Goal: Contribute content

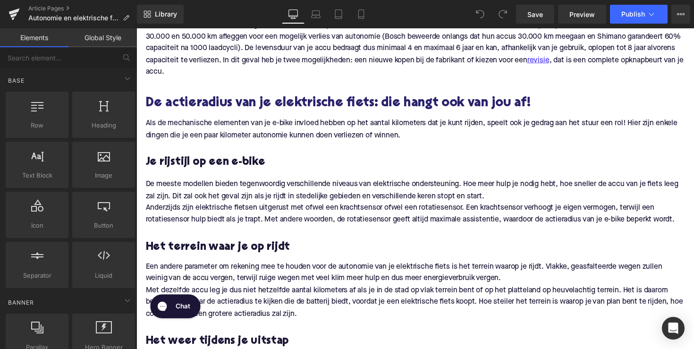
scroll to position [641, 0]
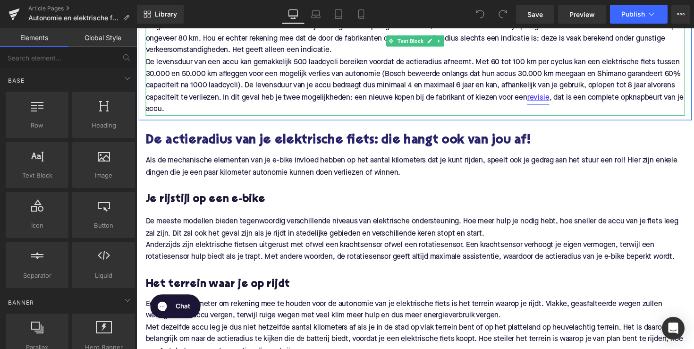
click at [560, 94] on link "revisie" at bounding box center [548, 99] width 23 height 12
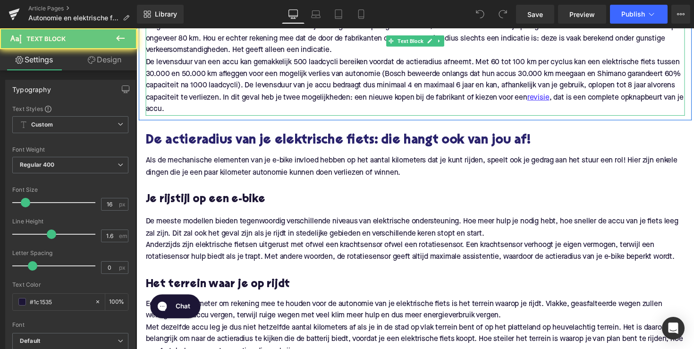
click at [564, 75] on span "De levensduur van een accu kan gemakkelijk 500 laadcycli bereiken voordat de ac…" at bounding box center [422, 87] width 553 height 56
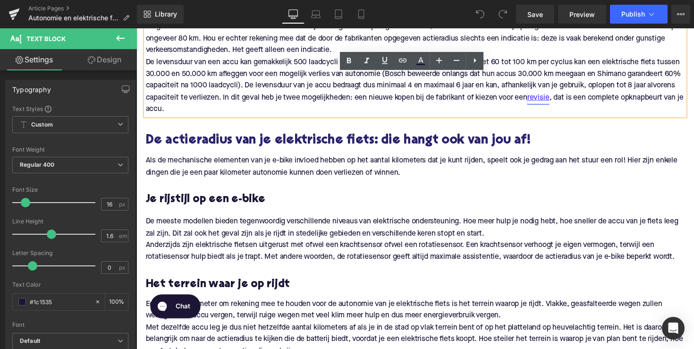
click at [560, 93] on link "revisie" at bounding box center [548, 99] width 23 height 12
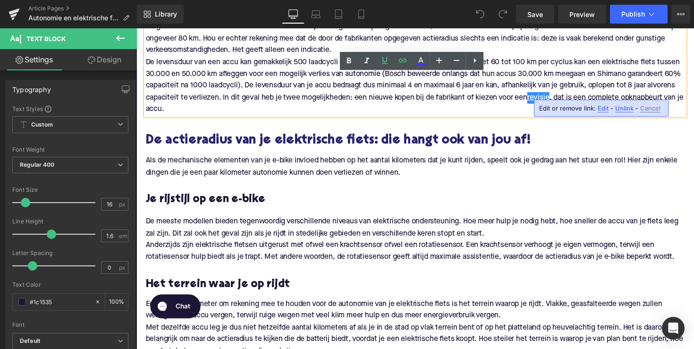
click at [599, 110] on span "Edit" at bounding box center [603, 108] width 11 height 8
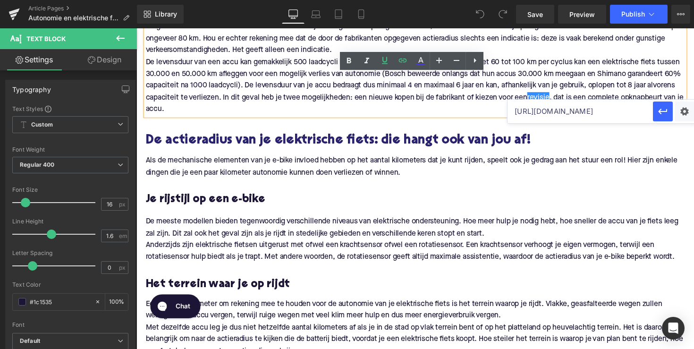
click at [556, 116] on input "[URL][DOMAIN_NAME]" at bounding box center [580, 112] width 145 height 24
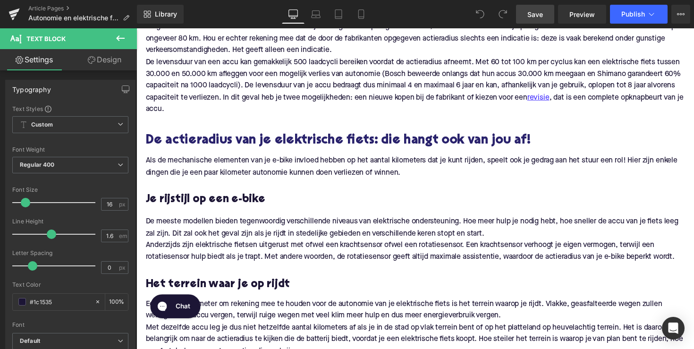
click at [538, 12] on span "Save" at bounding box center [535, 14] width 16 height 10
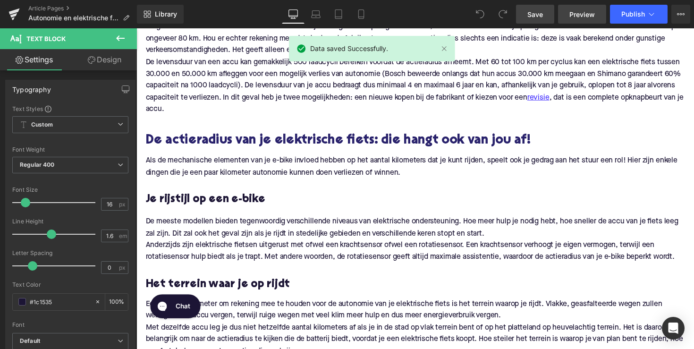
click at [589, 18] on span "Preview" at bounding box center [581, 14] width 25 height 10
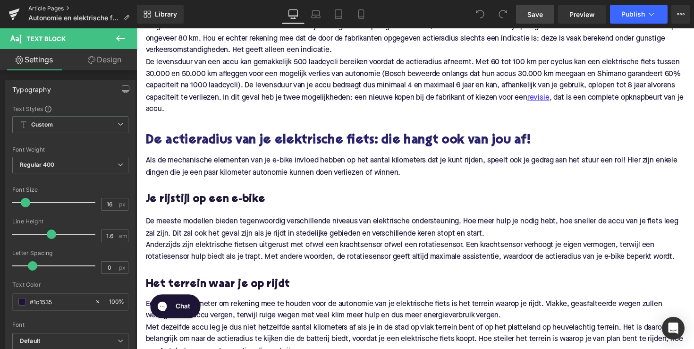
click at [54, 7] on link "Article Pages" at bounding box center [82, 9] width 109 height 8
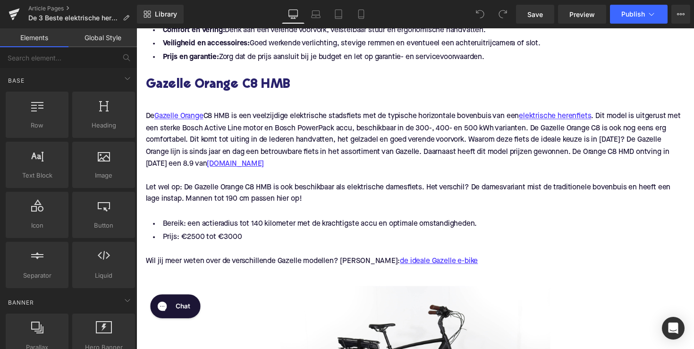
scroll to position [500, 0]
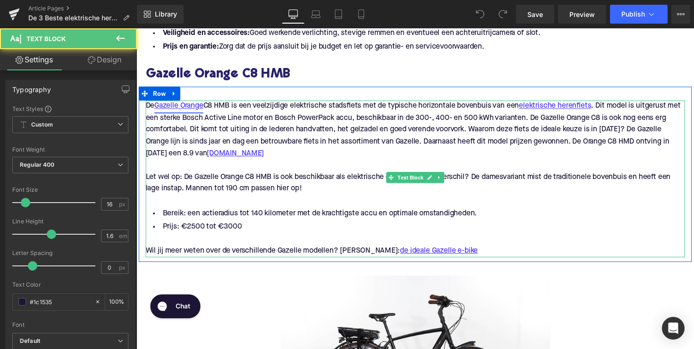
click at [191, 105] on link "Gazelle Orange" at bounding box center [180, 108] width 50 height 12
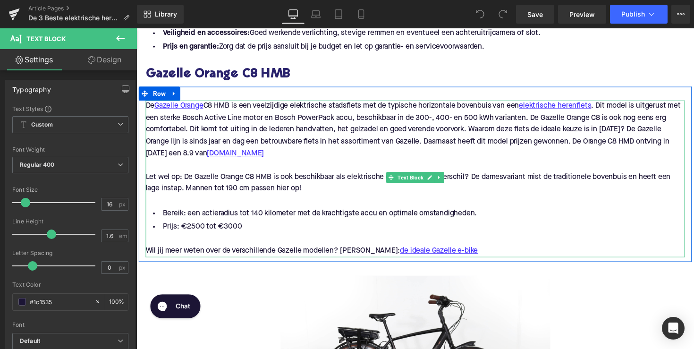
click at [207, 127] on div "De Gazelle Orange C8 HMB is een veelzijdige elektrische stadsfiets met de typis…" at bounding box center [422, 132] width 552 height 60
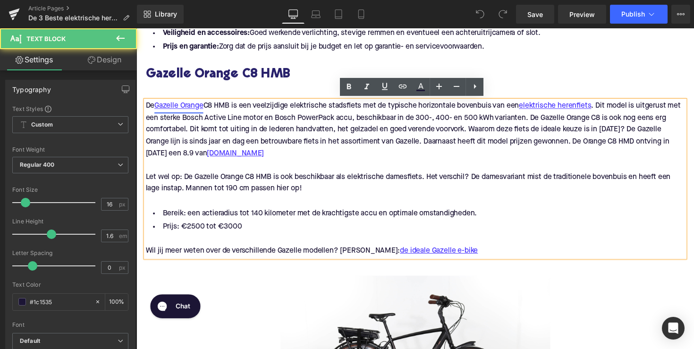
click at [190, 110] on link "Gazelle Orange" at bounding box center [180, 108] width 50 height 12
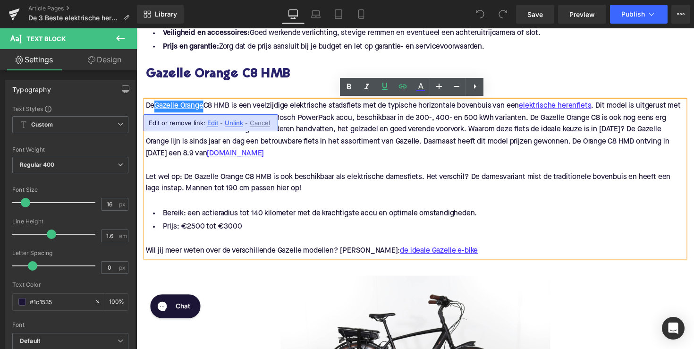
click at [214, 124] on span "Edit" at bounding box center [212, 123] width 11 height 8
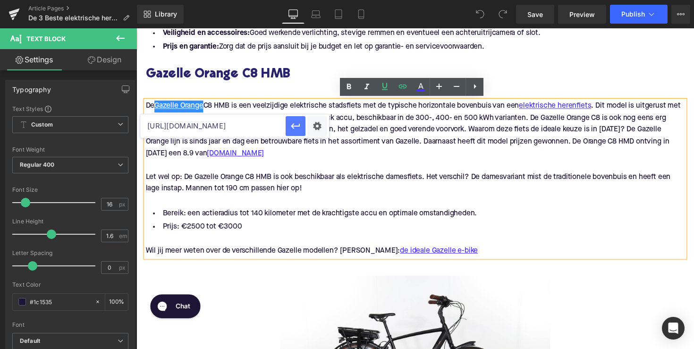
drag, startPoint x: 227, startPoint y: 126, endPoint x: 302, endPoint y: 136, distance: 75.8
click at [303, 135] on div "https://upway.nl/collections/elektrische-fiets-gazelle-orange" at bounding box center [234, 126] width 189 height 24
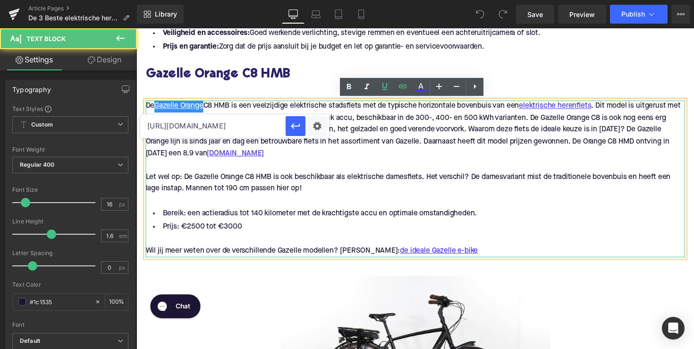
click at [288, 153] on div "De Gazelle Orange C8 HMB is een veelzijdige elektrische stadsfiets met de typis…" at bounding box center [422, 132] width 552 height 60
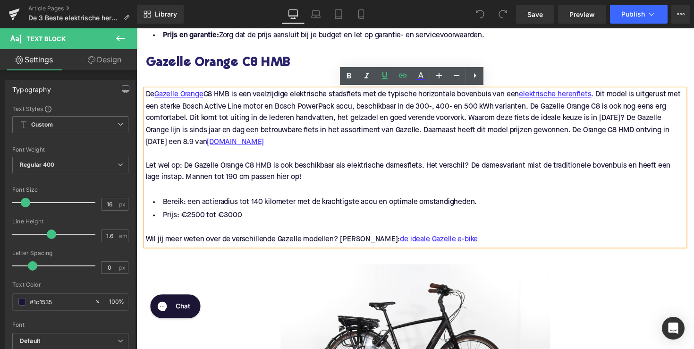
scroll to position [512, 0]
click at [412, 245] on link "de ideale Gazelle e-bike" at bounding box center [447, 244] width 80 height 12
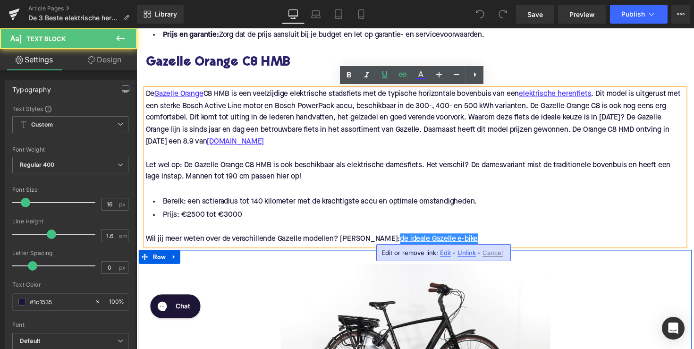
click at [444, 254] on span "Edit" at bounding box center [445, 253] width 11 height 8
type input "https://upway.nl/blogs/news/de-ideale-gazelle-e-bike-ultimate-arroyo-of-orange"
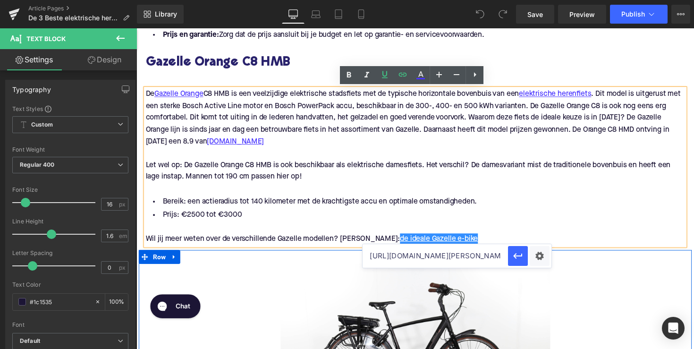
drag, startPoint x: 426, startPoint y: 254, endPoint x: 495, endPoint y: 259, distance: 69.1
click at [496, 259] on input "https://upway.nl/blogs/news/de-ideale-gazelle-e-bike-ultimate-arroyo-of-orange" at bounding box center [435, 256] width 145 height 24
click at [495, 259] on input "https://upway.nl/blogs/news/de-ideale-gazelle-e-bike-ultimate-arroyo-of-orange" at bounding box center [435, 256] width 145 height 24
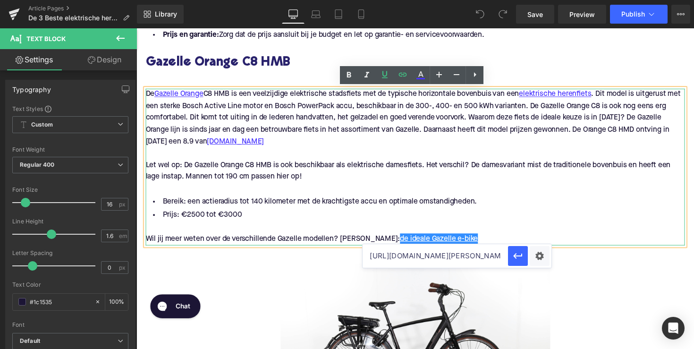
click at [254, 148] on div "De Gazelle Orange C8 HMB is een veelzijdige elektrische stadsfiets met de typis…" at bounding box center [422, 120] width 552 height 60
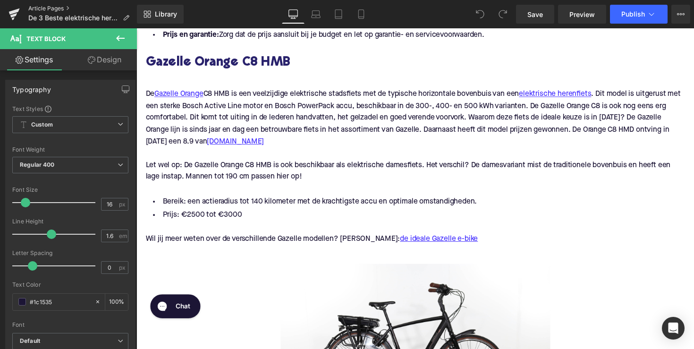
click at [49, 10] on link "Article Pages" at bounding box center [82, 9] width 109 height 8
